Goal: Task Accomplishment & Management: Use online tool/utility

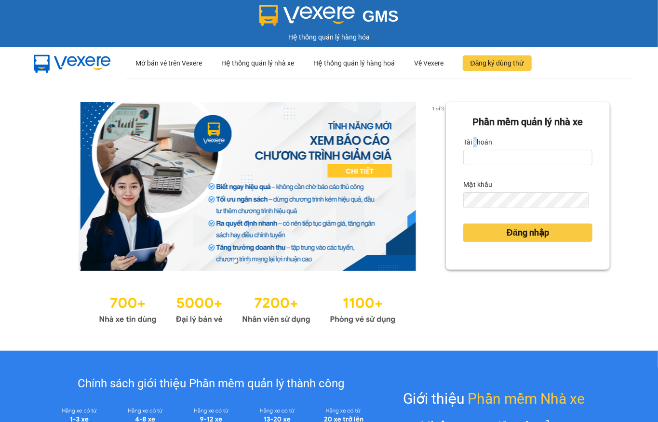
click at [467, 147] on label "Tài khoản" at bounding box center [477, 141] width 29 height 15
click at [471, 150] on input "Tài khoản" at bounding box center [527, 157] width 129 height 15
type input "thuytien.lienhung"
click at [509, 210] on form "Phần mềm quản lý nhà xe Tài khoản thuytien.lienhung Mật khẩu Đăng nhập" at bounding box center [527, 186] width 129 height 143
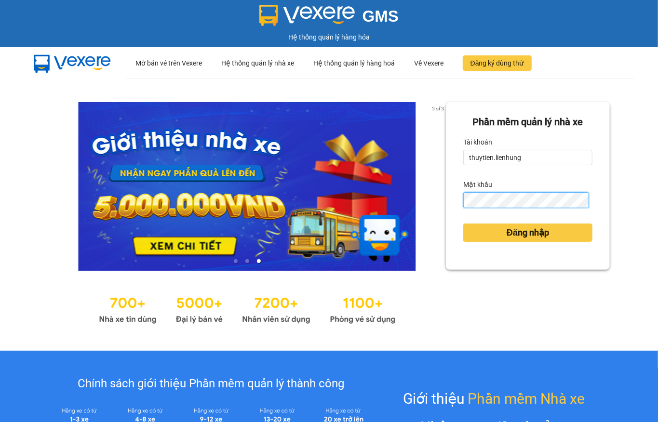
click at [463, 224] on button "Đăng nhập" at bounding box center [527, 233] width 129 height 18
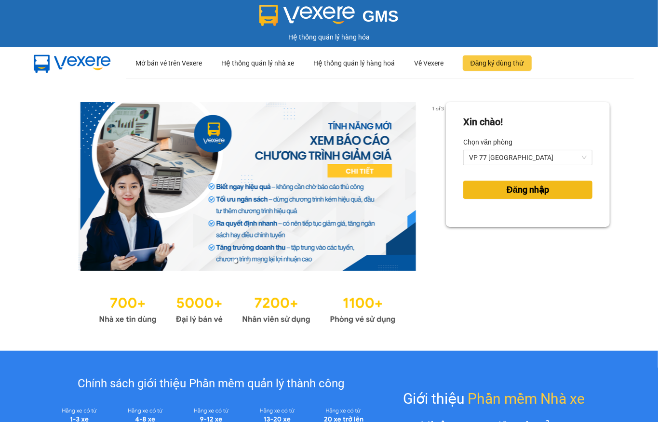
click at [509, 195] on span "Đăng nhập" at bounding box center [527, 189] width 42 height 13
